Goal: Navigation & Orientation: Find specific page/section

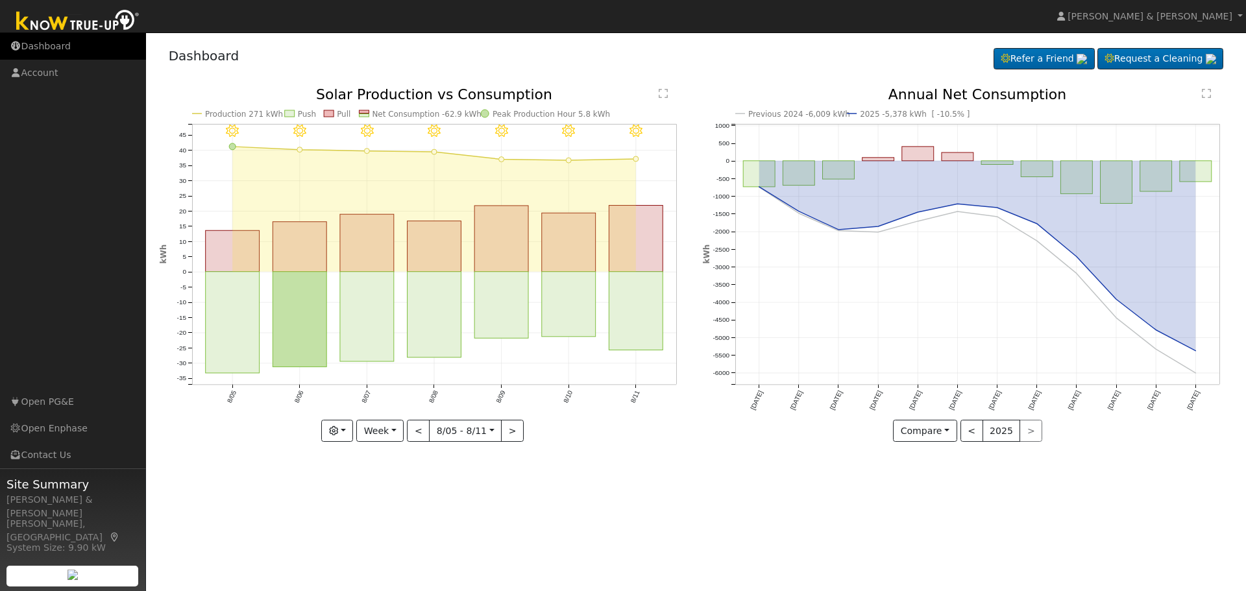
drag, startPoint x: 0, startPoint y: 0, endPoint x: 59, endPoint y: 40, distance: 71.1
click at [59, 40] on link "Dashboard" at bounding box center [73, 46] width 146 height 27
click at [92, 50] on link "Dashboard" at bounding box center [73, 46] width 146 height 27
click at [62, 51] on link "Dashboard" at bounding box center [73, 46] width 146 height 27
click at [41, 45] on link "Dashboard" at bounding box center [73, 46] width 146 height 27
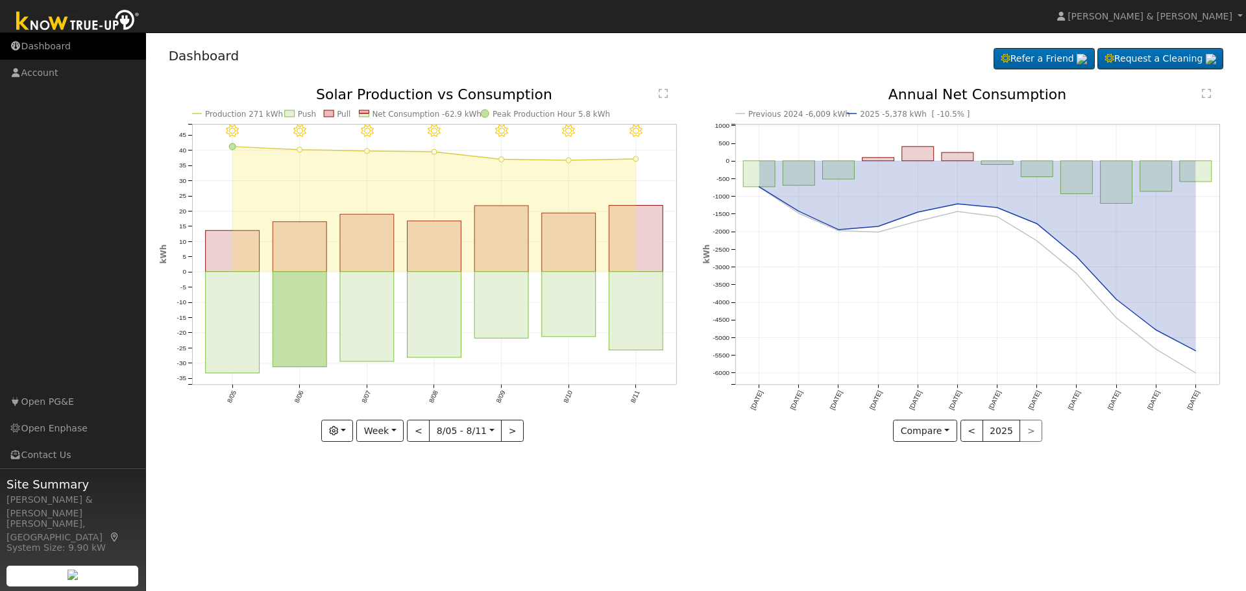
click at [49, 45] on link "Dashboard" at bounding box center [73, 46] width 146 height 27
click at [56, 53] on link "Dashboard" at bounding box center [73, 46] width 146 height 27
